Goal: Transaction & Acquisition: Purchase product/service

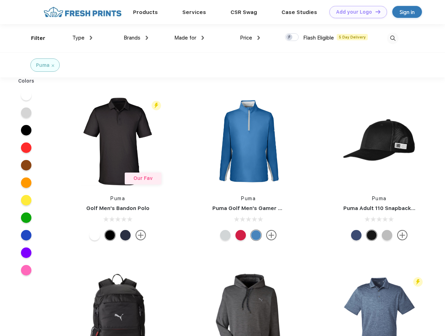
scroll to position [0, 0]
click at [356, 12] on link "Add your Logo Design Tool" at bounding box center [359, 12] width 58 height 12
click at [0, 0] on div "Design Tool" at bounding box center [0, 0] width 0 height 0
click at [375, 12] on link "Add your Logo Design Tool" at bounding box center [359, 12] width 58 height 12
click at [34, 38] on div "Filter" at bounding box center [38, 38] width 14 height 8
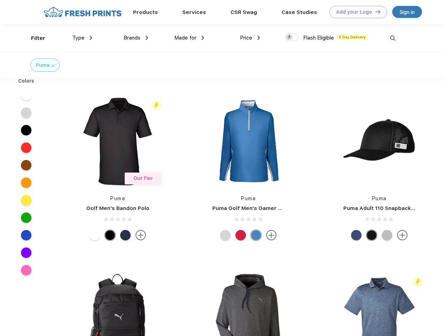
click at [82, 38] on span "Type" at bounding box center [78, 38] width 12 height 6
click at [136, 38] on span "Brands" at bounding box center [132, 38] width 17 height 6
click at [189, 38] on span "Made for" at bounding box center [185, 38] width 22 height 6
click at [250, 38] on span "Price" at bounding box center [246, 38] width 12 height 6
click at [292, 37] on div at bounding box center [292, 37] width 14 height 8
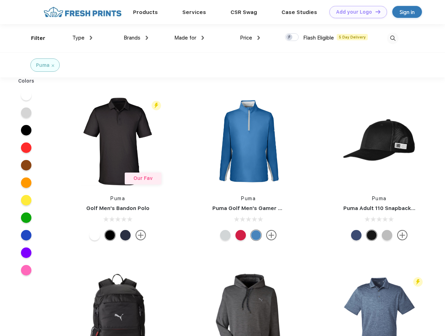
click at [290, 37] on input "checkbox" at bounding box center [287, 35] width 5 height 5
click at [393, 38] on img at bounding box center [393, 39] width 12 height 12
